Goal: Entertainment & Leisure: Consume media (video, audio)

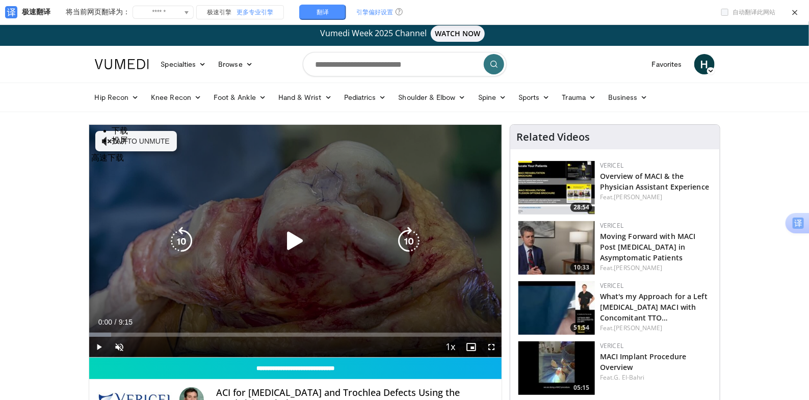
click at [311, 244] on div "Video Player" at bounding box center [295, 241] width 248 height 20
click at [305, 240] on icon "Video Player" at bounding box center [295, 241] width 29 height 29
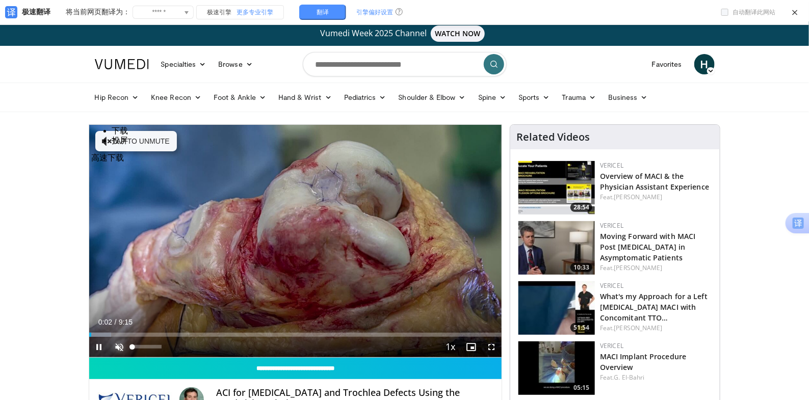
click at [112, 351] on span "Video Player" at bounding box center [120, 347] width 20 height 20
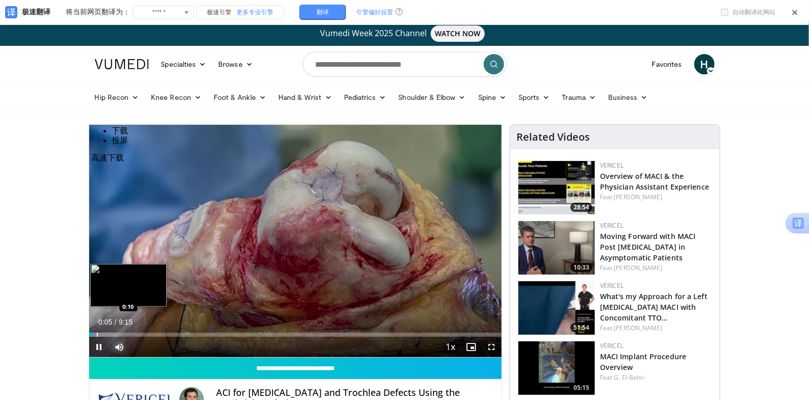
click at [97, 334] on div "Progress Bar" at bounding box center [97, 335] width 1 height 4
click at [105, 334] on div "Progress Bar" at bounding box center [105, 335] width 1 height 4
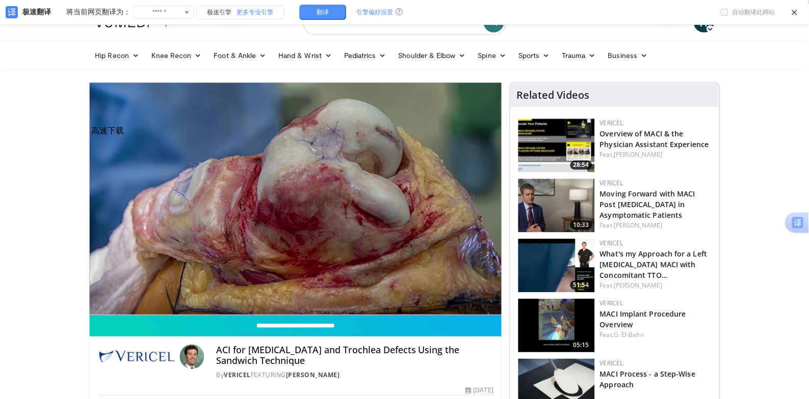
scroll to position [42, 0]
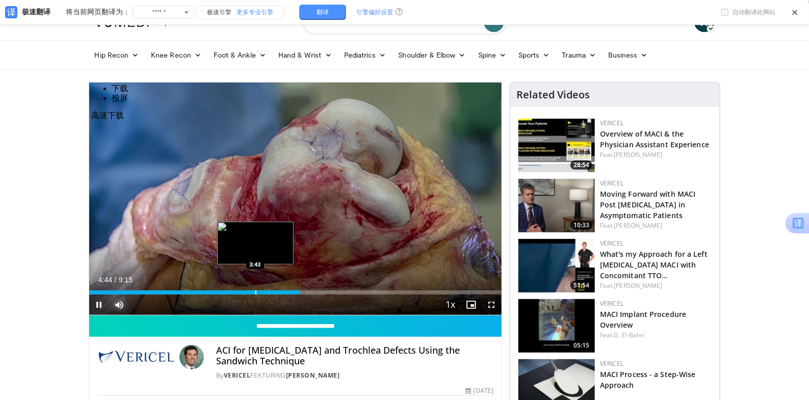
click at [255, 291] on div "Progress Bar" at bounding box center [255, 292] width 1 height 4
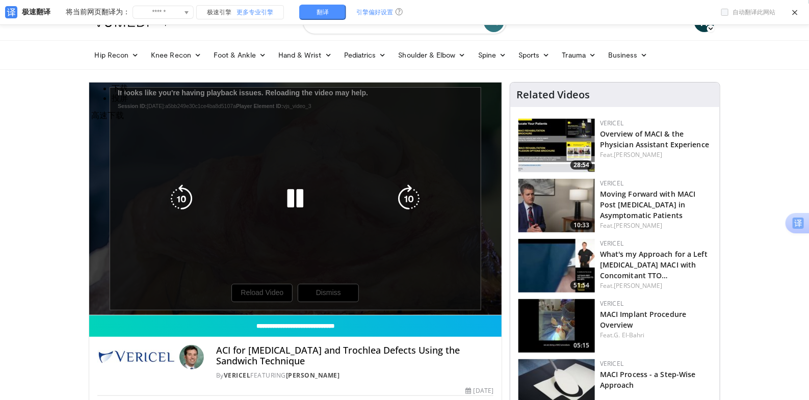
click at [297, 198] on icon "Video Player" at bounding box center [295, 198] width 29 height 29
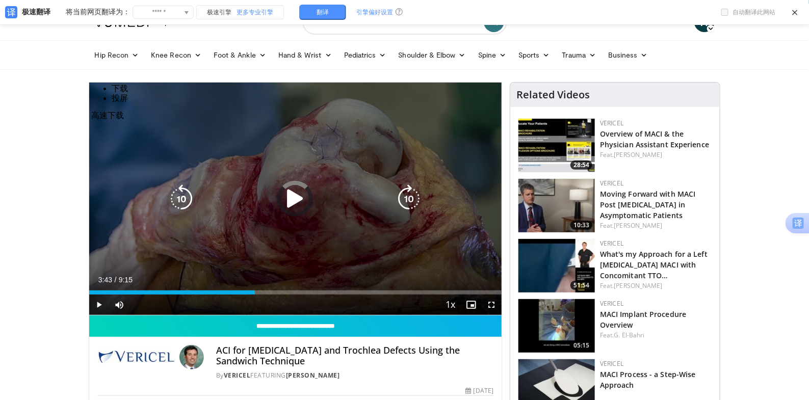
click at [297, 198] on icon "Video Player" at bounding box center [295, 198] width 29 height 29
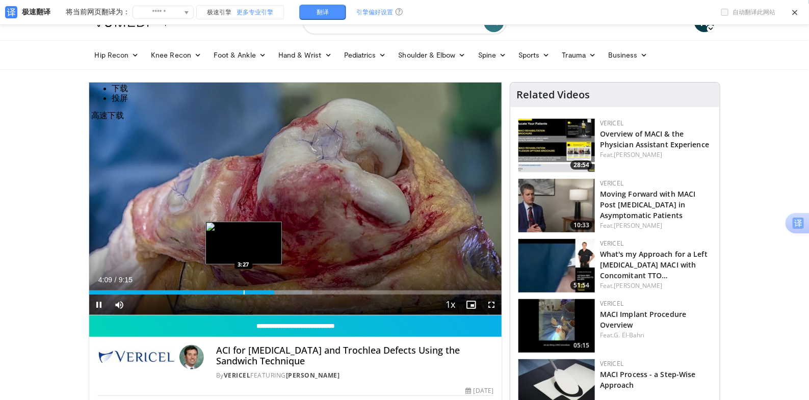
click at [244, 290] on div "Progress Bar" at bounding box center [244, 292] width 1 height 4
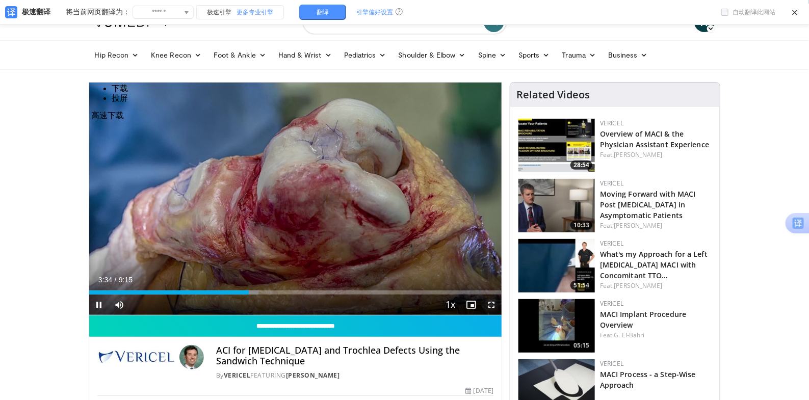
click at [494, 306] on span "Video Player" at bounding box center [491, 304] width 20 height 20
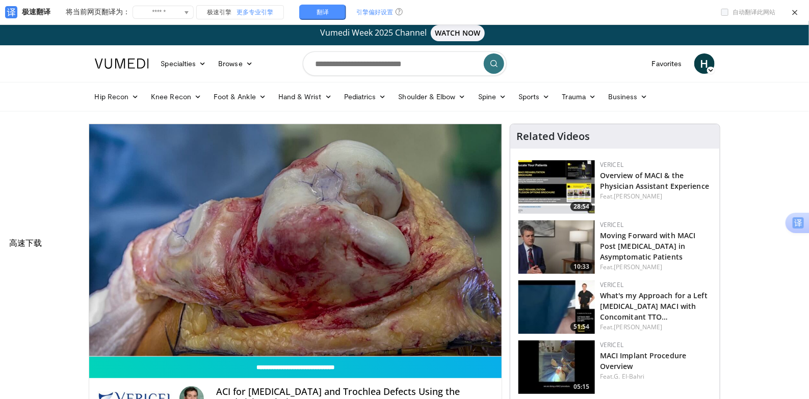
scroll to position [0, 0]
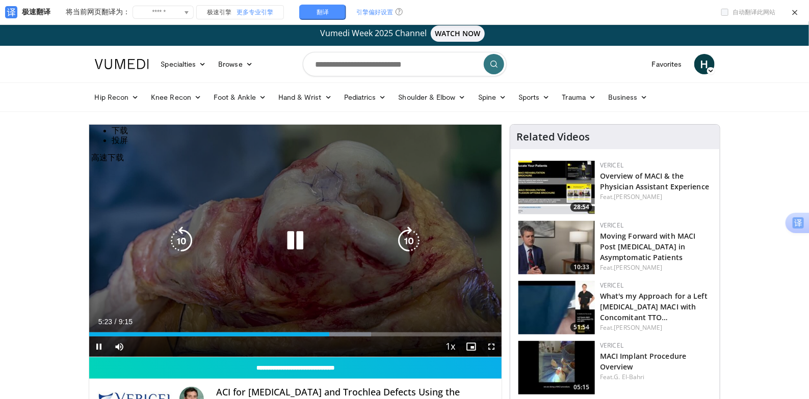
click at [256, 228] on div "10 seconds Tap to unmute" at bounding box center [295, 241] width 413 height 232
click at [238, 222] on div "10 seconds Tap to unmute" at bounding box center [295, 241] width 413 height 232
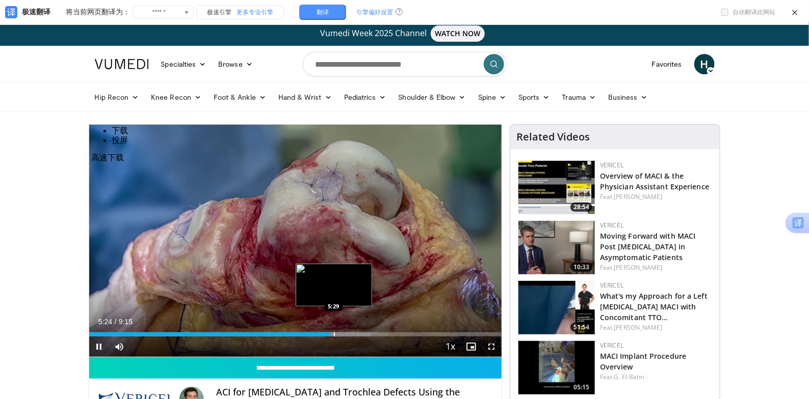
click at [334, 335] on div "Progress Bar" at bounding box center [334, 335] width 1 height 4
click at [347, 334] on div "Progress Bar" at bounding box center [347, 335] width 1 height 4
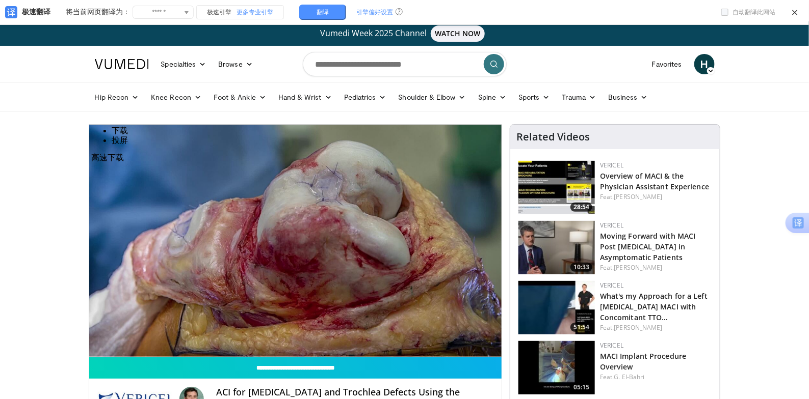
click at [356, 335] on div "10 seconds Tap to unmute" at bounding box center [295, 241] width 413 height 232
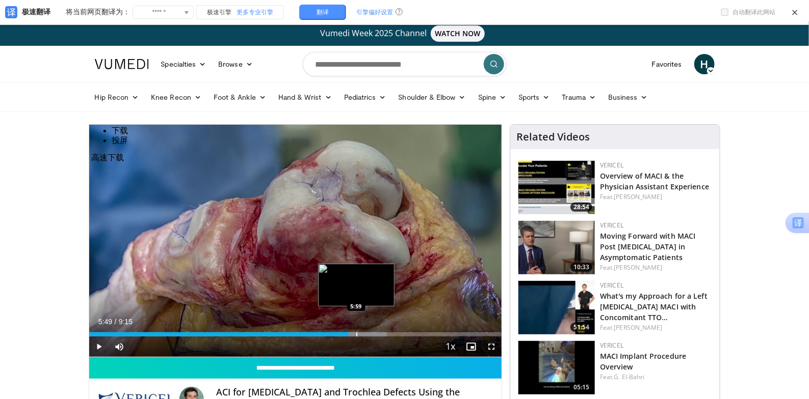
click at [356, 335] on div "Progress Bar" at bounding box center [356, 335] width 1 height 4
click at [364, 334] on div "Progress Bar" at bounding box center [364, 335] width 1 height 4
click at [372, 335] on div "Progress Bar" at bounding box center [372, 335] width 1 height 4
click at [378, 335] on div "Progress Bar" at bounding box center [378, 335] width 1 height 4
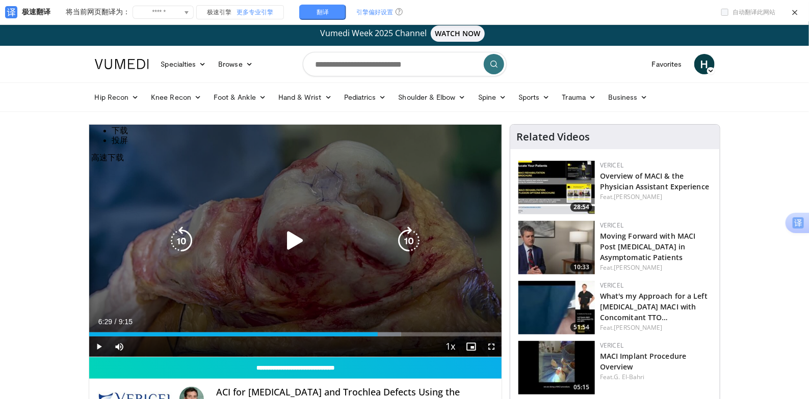
click at [222, 265] on div "10 seconds Tap to unmute" at bounding box center [295, 241] width 413 height 232
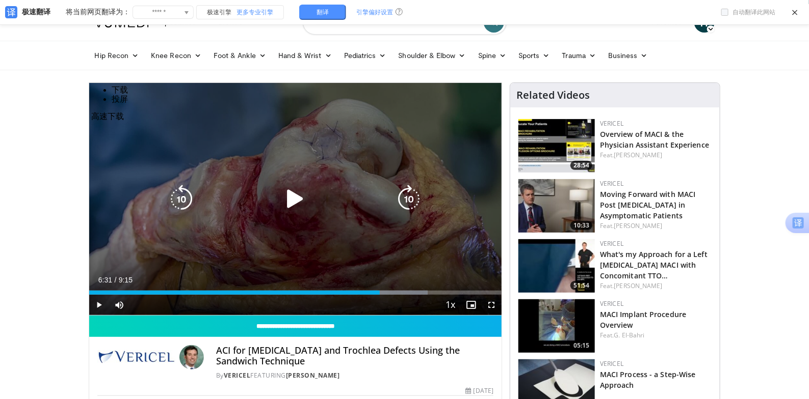
scroll to position [42, 0]
